Goal: Transaction & Acquisition: Download file/media

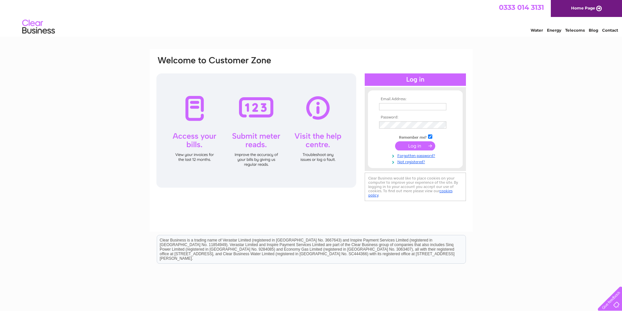
type input "accounts@thomasattachmentsltd.com"
click at [392, 148] on input "submit" at bounding box center [415, 145] width 40 height 9
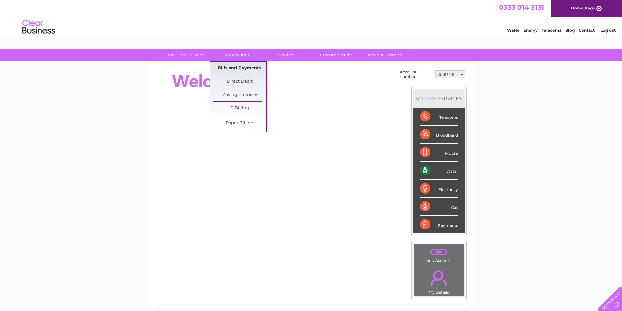
click at [235, 65] on link "Bills and Payments" at bounding box center [240, 68] width 54 height 13
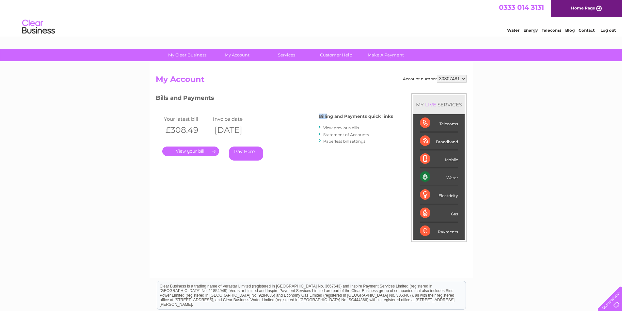
drag, startPoint x: 329, startPoint y: 113, endPoint x: 320, endPoint y: 98, distance: 17.7
click at [320, 98] on div "Bills and Payments Billing and Payments quick links View previous bills Stateme…" at bounding box center [275, 131] width 238 height 77
click at [322, 114] on h4 "Billing and Payments quick links" at bounding box center [356, 116] width 74 height 5
drag, startPoint x: 320, startPoint y: 115, endPoint x: 379, endPoint y: 121, distance: 59.4
click at [379, 121] on div "Billing and Payments quick links View previous bills Statement of Accounts Pape…" at bounding box center [356, 129] width 74 height 43
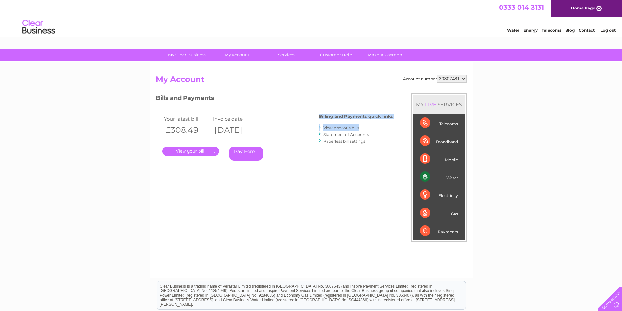
click at [335, 113] on div "Billing and Payments quick links View previous bills Statement of Accounts Pape…" at bounding box center [356, 129] width 74 height 43
click at [281, 102] on h3 "Bills and Payments" at bounding box center [275, 98] width 238 height 11
click at [286, 102] on h3 "Bills and Payments" at bounding box center [275, 98] width 238 height 11
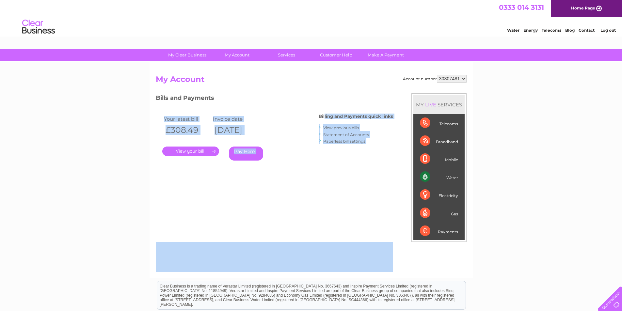
drag, startPoint x: 398, startPoint y: 120, endPoint x: 324, endPoint y: 116, distance: 73.9
click at [324, 117] on div "Account number 30307481 My Account MY LIVE SERVICES Telecoms Broadband Mobile W…" at bounding box center [311, 173] width 311 height 197
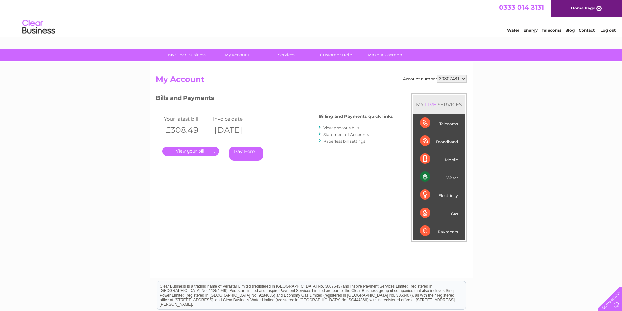
click at [319, 114] on h4 "Billing and Payments quick links" at bounding box center [356, 116] width 74 height 5
click at [382, 103] on h3 "Bills and Payments" at bounding box center [275, 98] width 238 height 11
click at [395, 158] on div "Account number 30307481 My Account MY LIVE SERVICES Telecoms Broadband Mobile W…" at bounding box center [311, 173] width 311 height 197
click at [527, 142] on div "My Clear Business Login Details My Details My Preferences Link Account My Accou…" at bounding box center [311, 219] width 622 height 341
click at [519, 139] on div "My Clear Business Login Details My Details My Preferences Link Account My Accou…" at bounding box center [311, 219] width 622 height 341
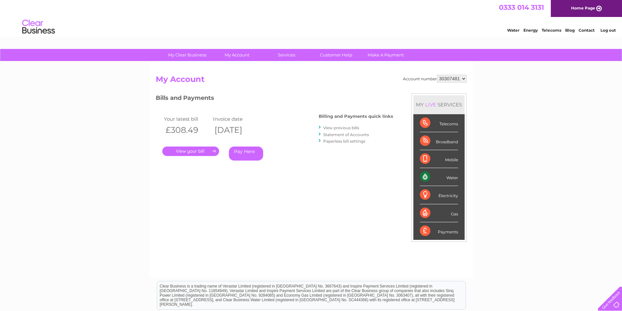
click at [119, 112] on div "My Clear Business Login Details My Details My Preferences Link Account My Accou…" at bounding box center [311, 219] width 622 height 341
click at [126, 102] on div "My Clear Business Login Details My Details My Preferences Link Account My Accou…" at bounding box center [311, 219] width 622 height 341
click at [221, 92] on div "Account number 30307481 My Account MY LIVE SERVICES Telecoms Broadband Mobile W…" at bounding box center [311, 173] width 311 height 197
drag, startPoint x: 238, startPoint y: 115, endPoint x: 256, endPoint y: 129, distance: 23.1
click at [256, 129] on tbody "Your latest bill Invoice date £308.49 02/10/2025" at bounding box center [211, 126] width 98 height 22
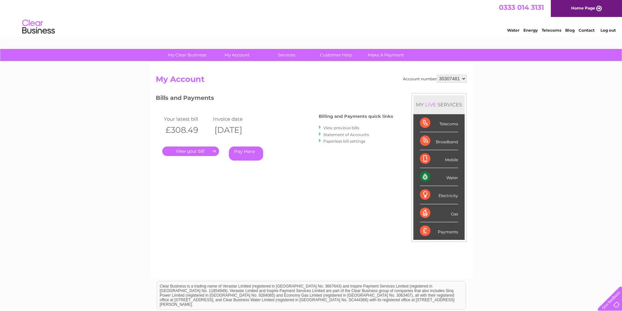
click at [260, 129] on th "[DATE]" at bounding box center [235, 129] width 49 height 13
drag, startPoint x: 253, startPoint y: 123, endPoint x: 227, endPoint y: 116, distance: 27.3
click at [227, 116] on tbody "Your latest bill Invoice date £308.49 02/10/2025" at bounding box center [211, 126] width 98 height 22
click at [239, 121] on td "Invoice date" at bounding box center [235, 119] width 49 height 9
click at [231, 98] on h3 "Bills and Payments" at bounding box center [275, 98] width 238 height 11
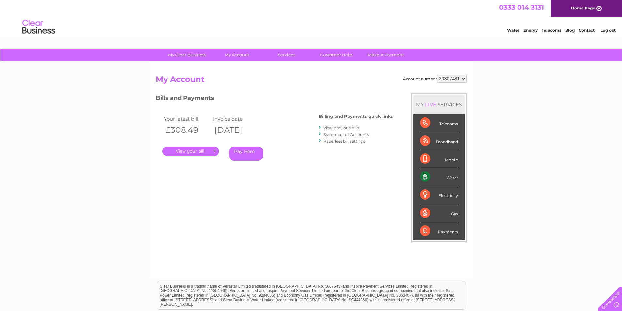
click at [198, 153] on link "." at bounding box center [190, 151] width 57 height 9
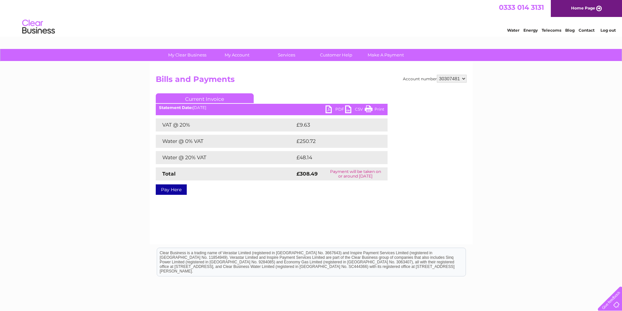
click at [334, 110] on link "PDF" at bounding box center [336, 110] width 20 height 9
click at [555, 145] on div "My Clear Business Login Details My Details My Preferences Link Account My Accou…" at bounding box center [311, 202] width 622 height 307
click at [37, 23] on img at bounding box center [38, 27] width 33 height 20
